Goal: Check status

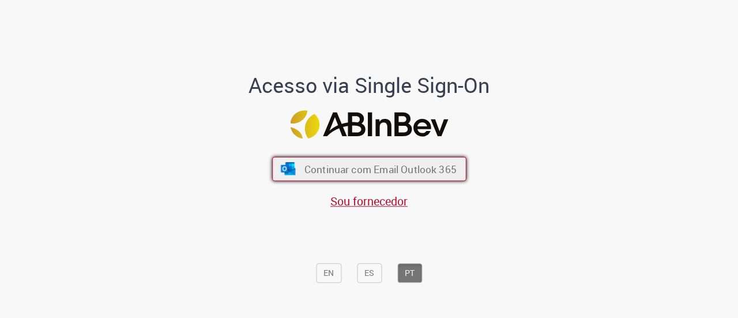
click at [340, 163] on span "Continuar com Email Outlook 365" at bounding box center [380, 168] width 152 height 13
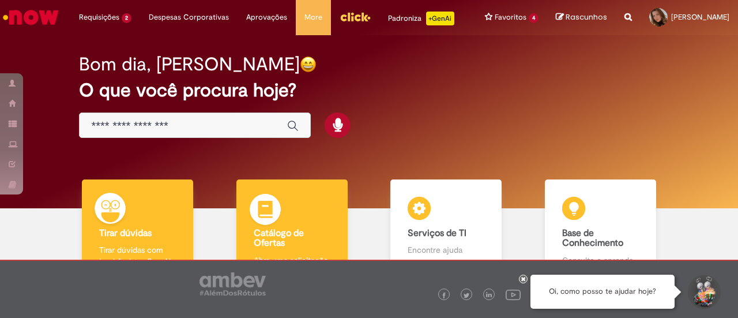
scroll to position [58, 0]
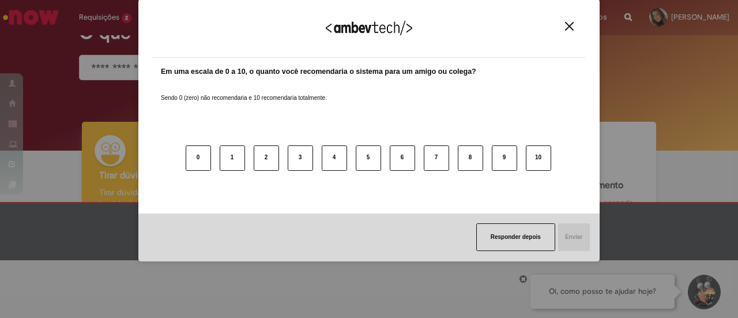
click at [573, 28] on img "Close" at bounding box center [569, 26] width 9 height 9
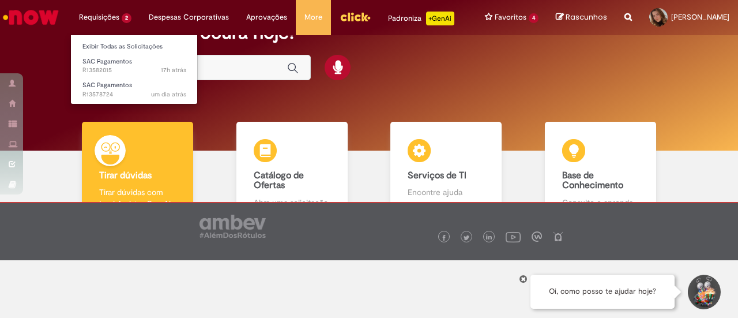
click at [84, 20] on li "Requisições 2 Exibir Todas as Solicitações SAC Pagamentos 17h atrás 17 horas at…" at bounding box center [105, 17] width 70 height 35
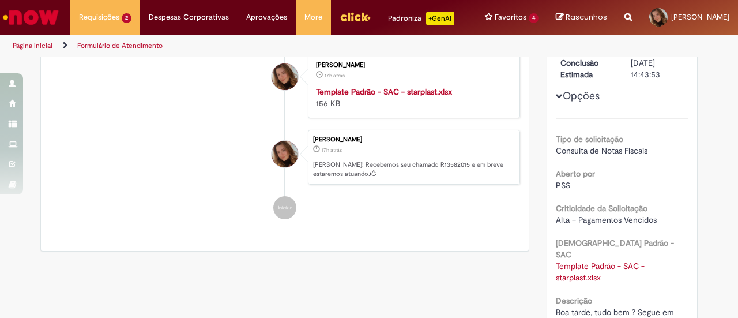
scroll to position [58, 0]
